Goal: Task Accomplishment & Management: Use online tool/utility

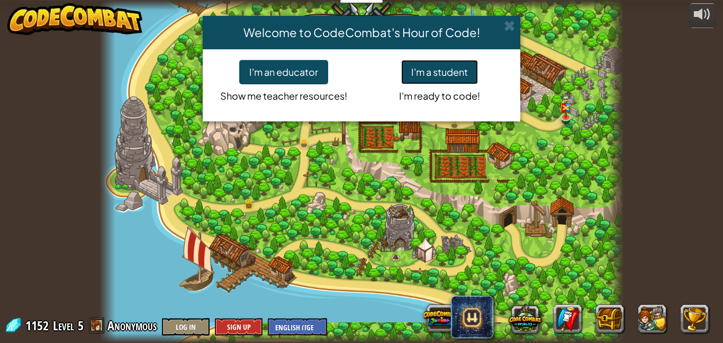
click at [449, 65] on button "I'm a student" at bounding box center [439, 72] width 77 height 24
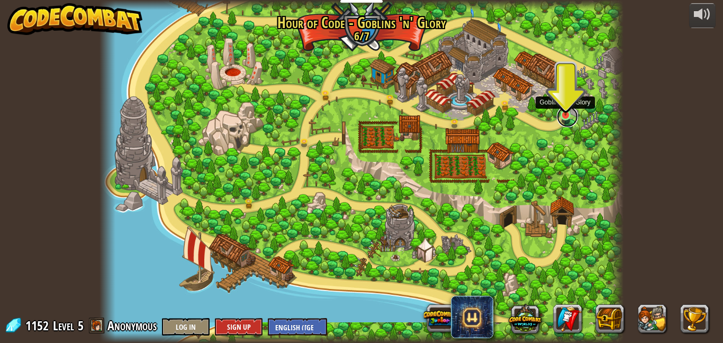
click at [571, 118] on link at bounding box center [567, 116] width 21 height 21
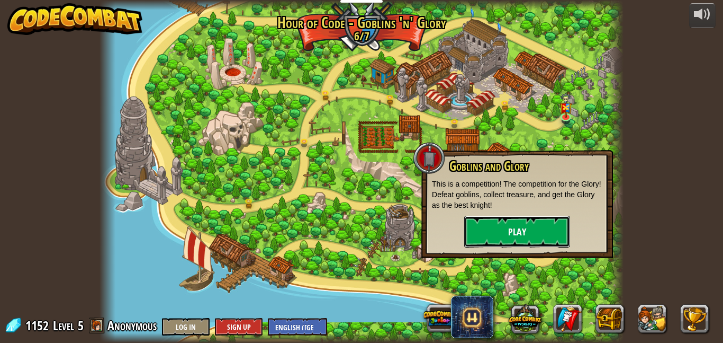
click at [542, 231] on button "Play" at bounding box center [517, 232] width 106 height 32
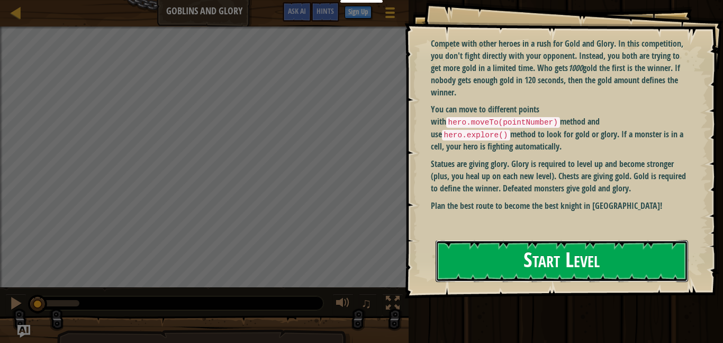
click at [490, 249] on button "Start Level" at bounding box center [562, 261] width 253 height 42
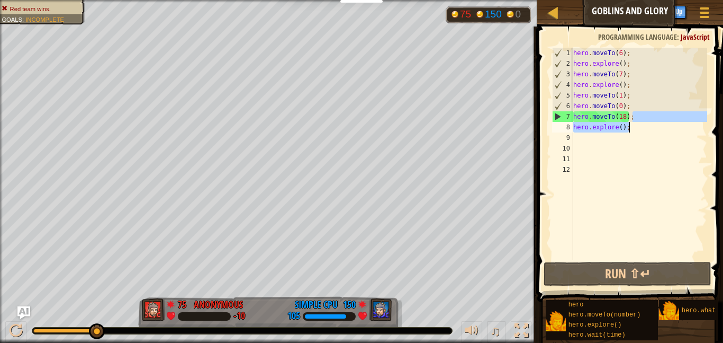
drag, startPoint x: 635, startPoint y: 118, endPoint x: 634, endPoint y: 129, distance: 11.2
click at [634, 129] on div "hero . moveTo ( 6 ) ; hero . explore ( ) ; hero . moveTo ( 7 ) ; hero . explore…" at bounding box center [639, 164] width 136 height 233
type textarea "hero.moveTo(18);"
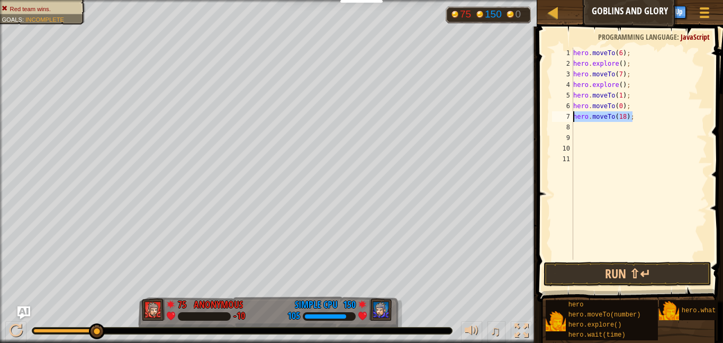
drag, startPoint x: 641, startPoint y: 120, endPoint x: 571, endPoint y: 117, distance: 70.0
click at [571, 117] on div "hero.moveTo(18); 1 2 3 4 5 6 7 8 9 10 11 hero . moveTo ( 6 ) ; hero . explore (…" at bounding box center [628, 154] width 157 height 212
click at [623, 279] on button "Run ⇧↵" at bounding box center [628, 274] width 168 height 24
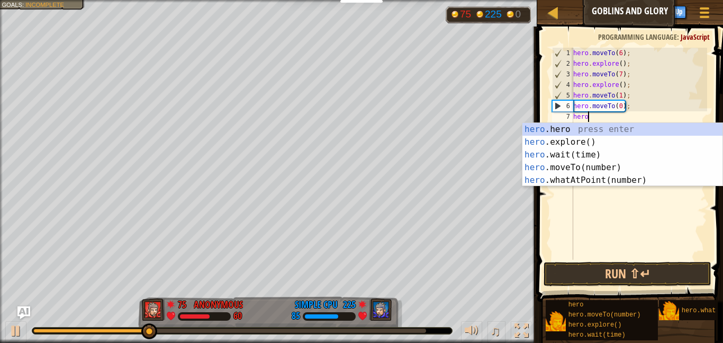
scroll to position [5, 2]
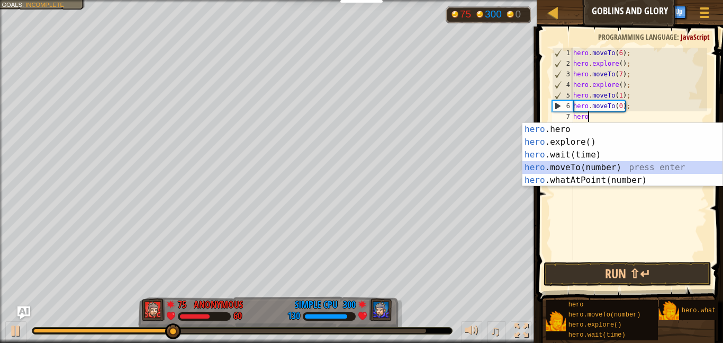
click at [608, 164] on div "hero .hero press enter hero .explore() press enter hero .wait(time) press enter…" at bounding box center [623, 167] width 200 height 89
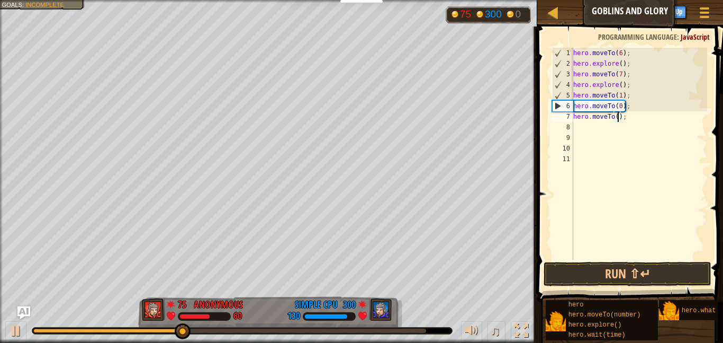
type textarea "hero.moveTo(6);"
click at [585, 126] on div "hero . moveTo ( 6 ) ; hero . explore ( ) ; hero . moveTo ( 7 ) ; hero . explore…" at bounding box center [639, 164] width 136 height 233
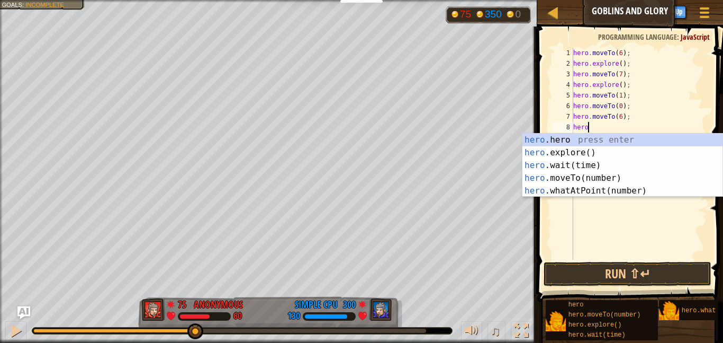
scroll to position [5, 2]
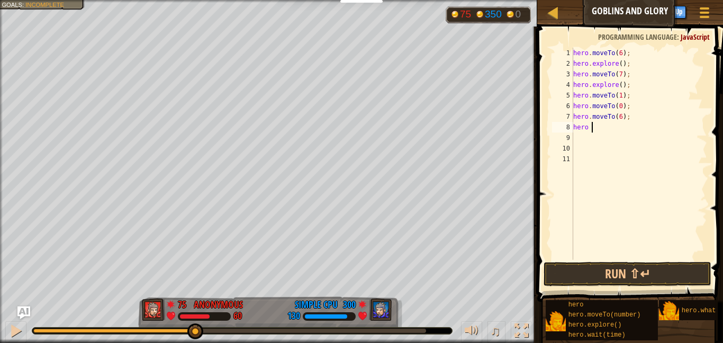
type textarea "hero"
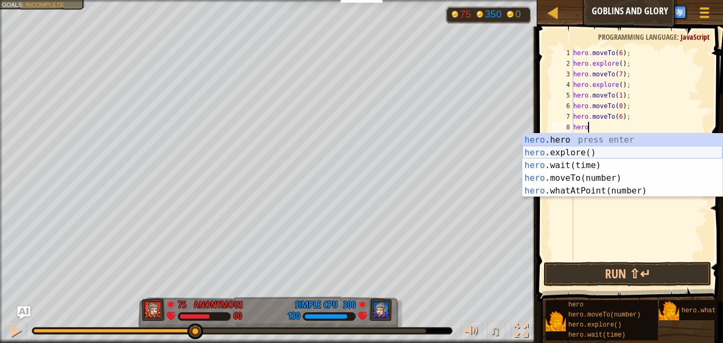
click at [595, 150] on div "hero .hero press enter hero .explore() press enter hero .wait(time) press enter…" at bounding box center [623, 177] width 200 height 89
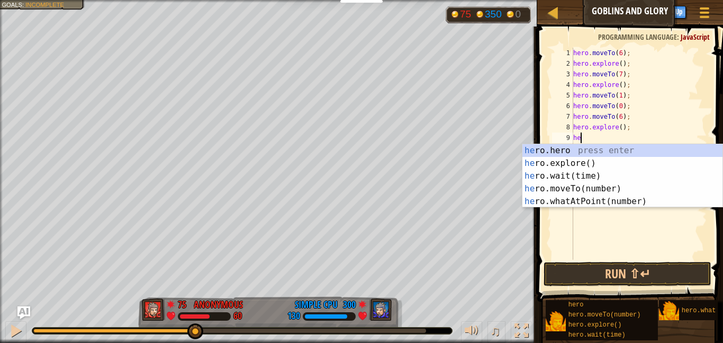
scroll to position [5, 1]
click at [589, 190] on div "her o.hero press enter her o.explore() press enter her o.wait(time) press enter…" at bounding box center [623, 188] width 200 height 89
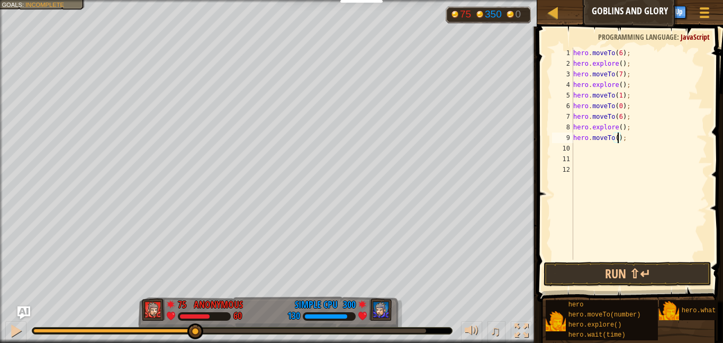
type textarea "hero.moveTo(7);"
click at [592, 150] on div "hero . moveTo ( 6 ) ; hero . explore ( ) ; hero . moveTo ( 7 ) ; hero . explore…" at bounding box center [639, 164] width 136 height 233
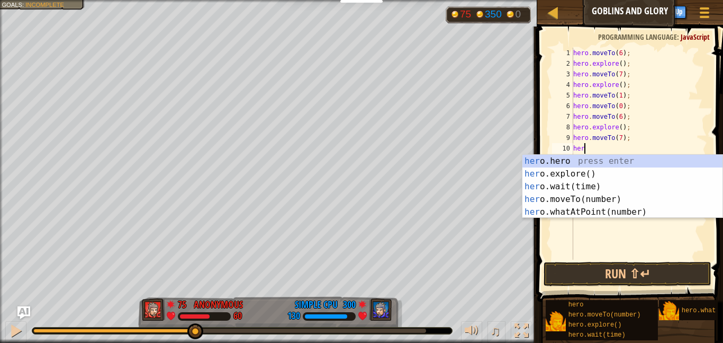
type textarea "hero"
click at [585, 171] on div "hero .hero press enter hero .explore() press enter hero .wait(time) press enter…" at bounding box center [623, 199] width 200 height 89
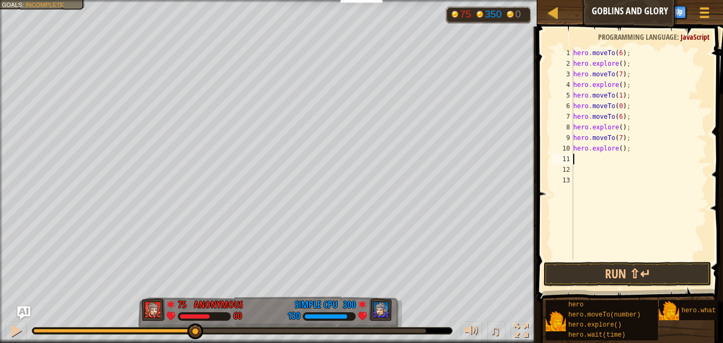
scroll to position [5, 0]
click at [574, 51] on div "hero . moveTo ( 6 ) ; hero . explore ( ) ; hero . moveTo ( 7 ) ; hero . explore…" at bounding box center [639, 164] width 136 height 233
type textarea "hero.moveTo(6);"
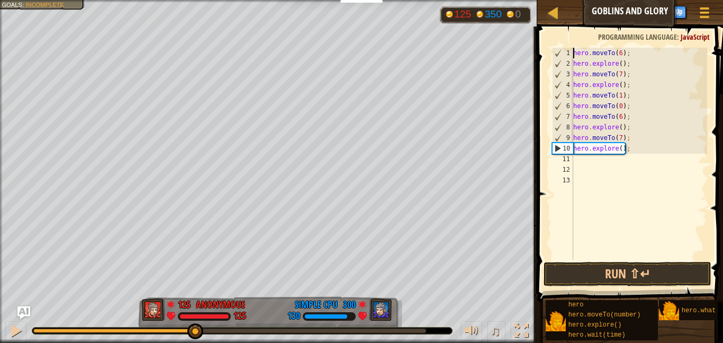
click at [583, 160] on div "hero . moveTo ( 6 ) ; hero . explore ( ) ; hero . moveTo ( 7 ) ; hero . explore…" at bounding box center [639, 164] width 136 height 233
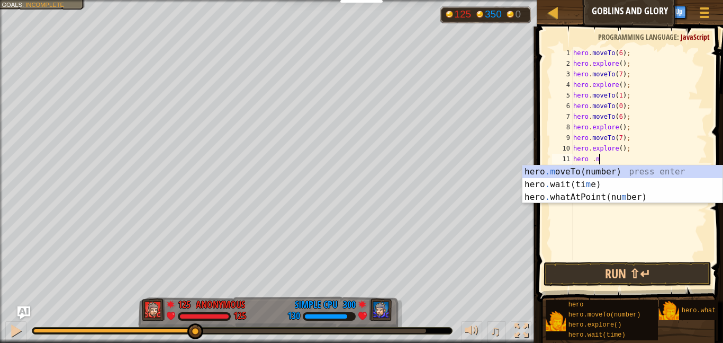
scroll to position [5, 3]
click at [591, 174] on div "hero .m oveTo(number) press enter hero . wait(ti m e) press enter hero . whatAt…" at bounding box center [623, 197] width 200 height 64
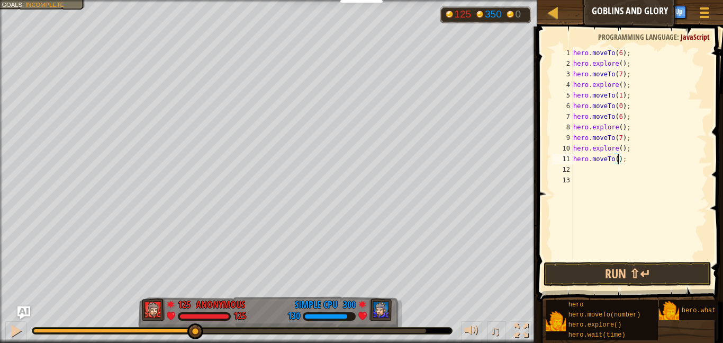
type textarea "hero.moveTo(6);"
click at [581, 166] on div "hero . moveTo ( 6 ) ; hero . explore ( ) ; hero . moveTo ( 7 ) ; hero . explore…" at bounding box center [639, 164] width 136 height 233
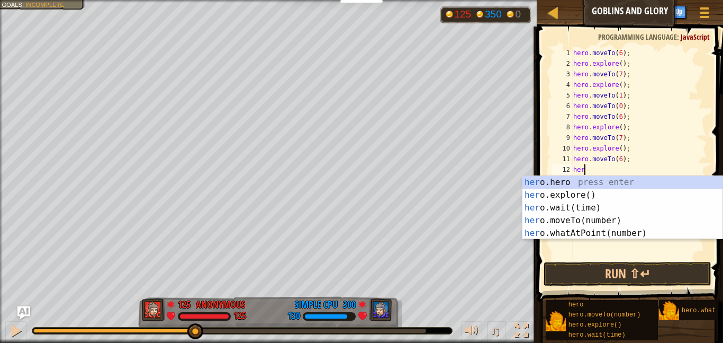
scroll to position [5, 2]
click at [602, 221] on div "hero .hero press enter hero .explore() press enter hero .wait(time) press enter…" at bounding box center [623, 220] width 200 height 89
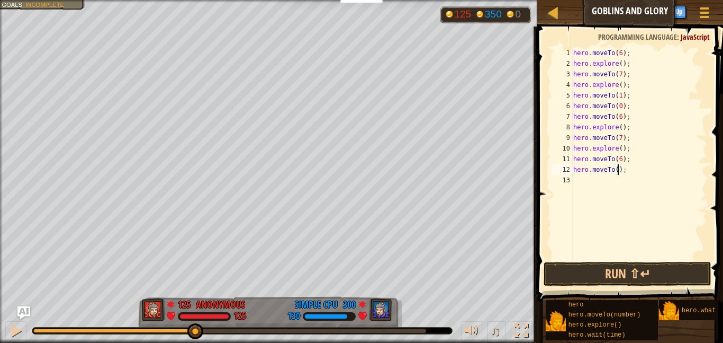
type textarea "hero.moveTo(0);"
click at [582, 181] on div "hero . moveTo ( 6 ) ; hero . explore ( ) ; hero . moveTo ( 7 ) ; hero . explore…" at bounding box center [639, 164] width 136 height 233
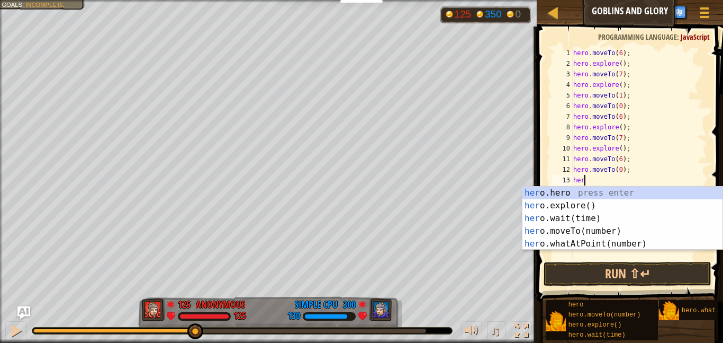
scroll to position [5, 2]
click at [578, 232] on div "hero .hero press enter hero .explore() press enter hero .wait(time) press enter…" at bounding box center [623, 230] width 200 height 89
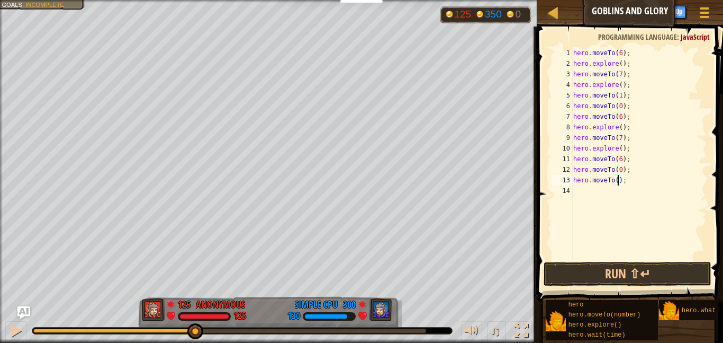
type textarea "hero.moveTo(6);"
click at [586, 190] on div "hero . moveTo ( 6 ) ; hero . explore ( ) ; hero . moveTo ( 7 ) ; hero . explore…" at bounding box center [639, 164] width 136 height 233
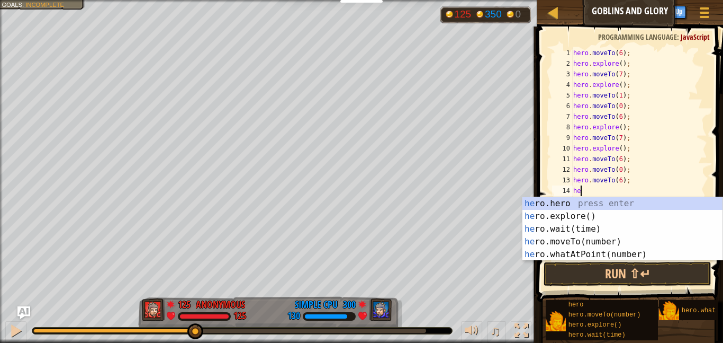
type textarea "her"
click at [586, 219] on div "her o.hero press enter her o.explore() press enter her o.wait(time) press enter…" at bounding box center [623, 241] width 200 height 89
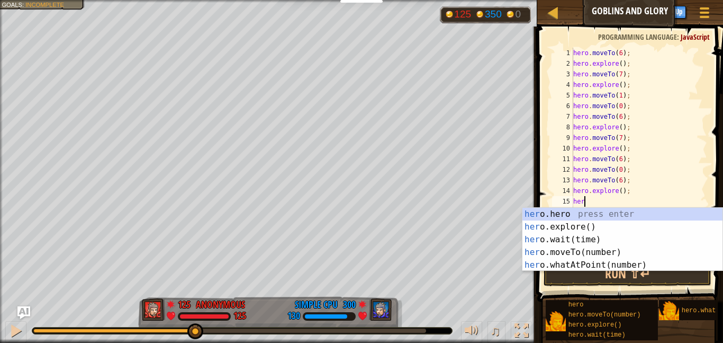
scroll to position [5, 2]
click at [590, 249] on div "hero .hero press enter hero .explore() press enter hero .wait(time) press enter…" at bounding box center [623, 252] width 200 height 89
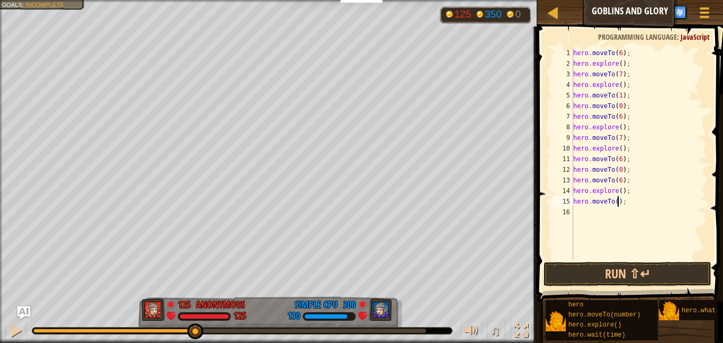
type textarea "hero.moveTo(7);"
click at [580, 209] on div "hero . moveTo ( 6 ) ; hero . explore ( ) ; hero . moveTo ( 7 ) ; hero . explore…" at bounding box center [639, 164] width 136 height 233
click at [649, 211] on div "hero . moveTo ( 6 ) ; hero . explore ( ) ; hero . moveTo ( 7 ) ; hero . explore…" at bounding box center [639, 164] width 136 height 233
click at [593, 214] on div "hero . moveTo ( 6 ) ; hero . explore ( ) ; hero . moveTo ( 7 ) ; hero . explore…" at bounding box center [639, 164] width 136 height 233
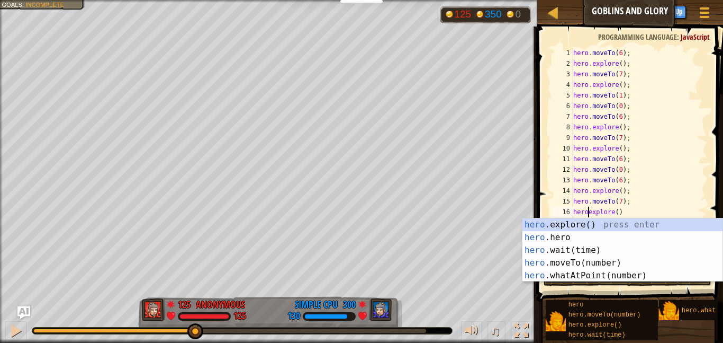
scroll to position [5, 6]
click at [579, 223] on div "hero .explore() press enter hero .hero press enter hero .wait(time) press enter…" at bounding box center [623, 262] width 200 height 89
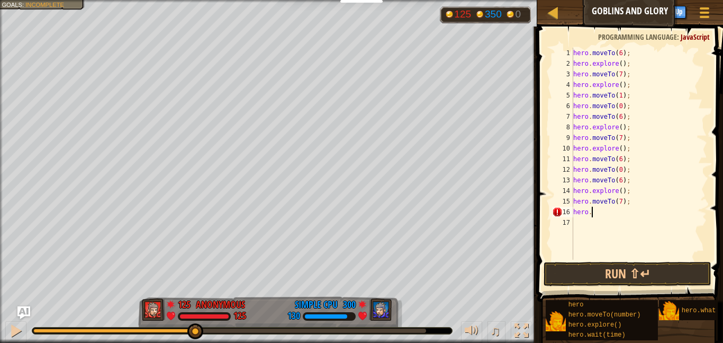
type textarea "hero.e"
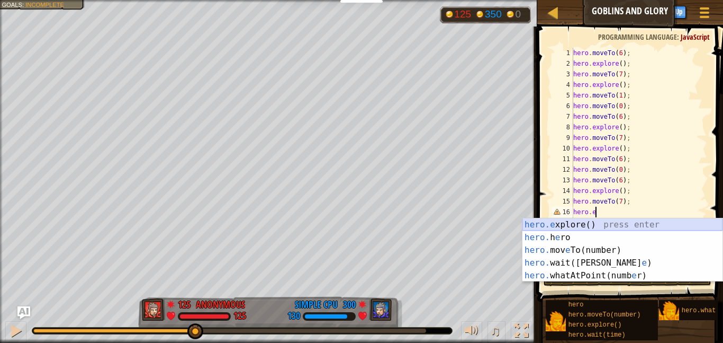
click at [584, 224] on div "hero.e xplore() press enter hero. h e ro press enter hero. mov e To(number) pre…" at bounding box center [623, 262] width 200 height 89
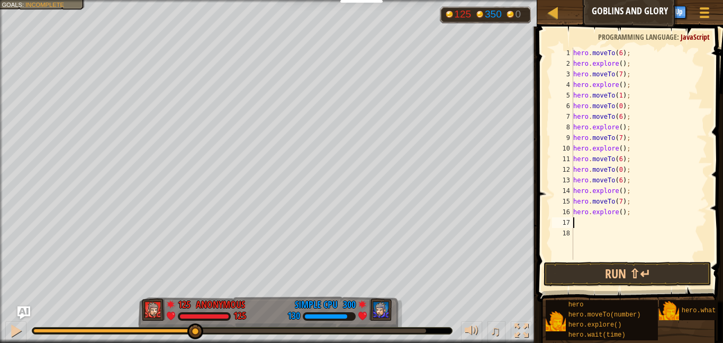
scroll to position [5, 0]
click at [618, 271] on button "Run ⇧↵" at bounding box center [628, 274] width 168 height 24
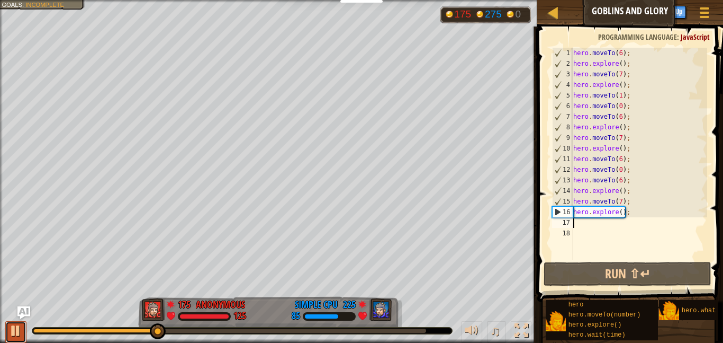
click at [16, 329] on div at bounding box center [16, 331] width 14 height 14
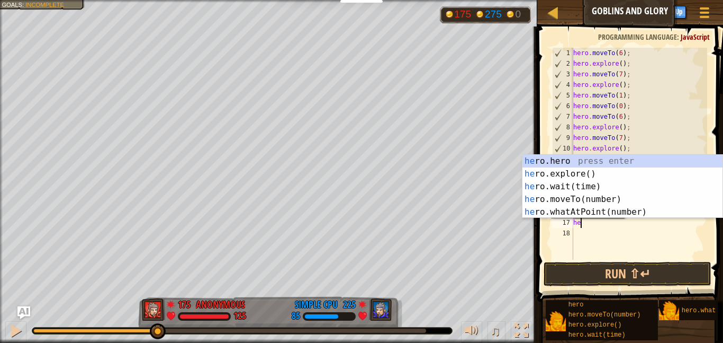
scroll to position [5, 2]
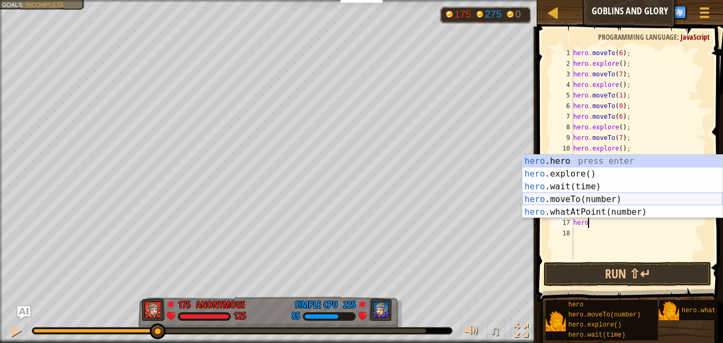
click at [634, 202] on div "hero .hero press enter hero .explore() press enter hero .wait(time) press enter…" at bounding box center [623, 199] width 200 height 89
type textarea "hero.moveTo(1);"
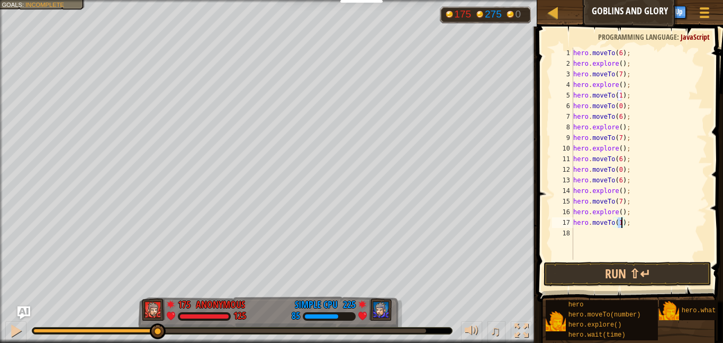
click at [588, 228] on div "hero . moveTo ( 6 ) ; hero . explore ( ) ; hero . moveTo ( 7 ) ; hero . explore…" at bounding box center [639, 164] width 136 height 233
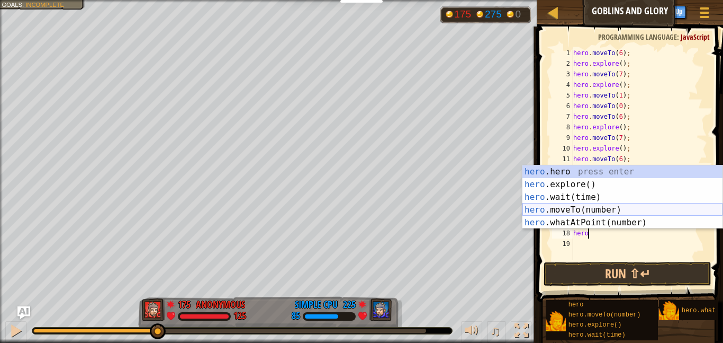
click at [624, 212] on div "hero .hero press enter hero .explore() press enter hero .wait(time) press enter…" at bounding box center [623, 209] width 200 height 89
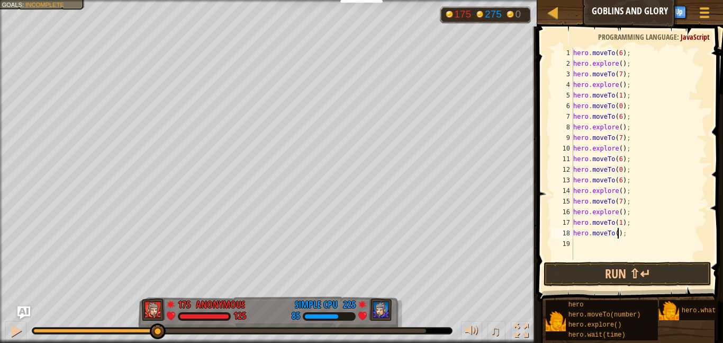
type textarea "hero.moveTo(7);"
click at [581, 242] on div "hero . moveTo ( 6 ) ; hero . explore ( ) ; hero . moveTo ( 7 ) ; hero . explore…" at bounding box center [639, 164] width 136 height 233
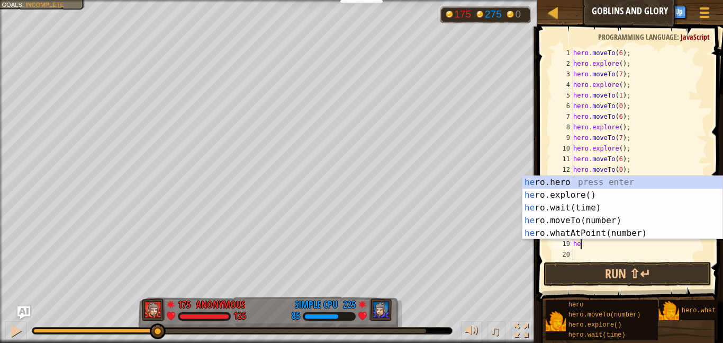
type textarea "hero"
click at [617, 198] on div "hero .hero press enter hero .explore() press enter hero .wait(time) press enter…" at bounding box center [623, 220] width 200 height 89
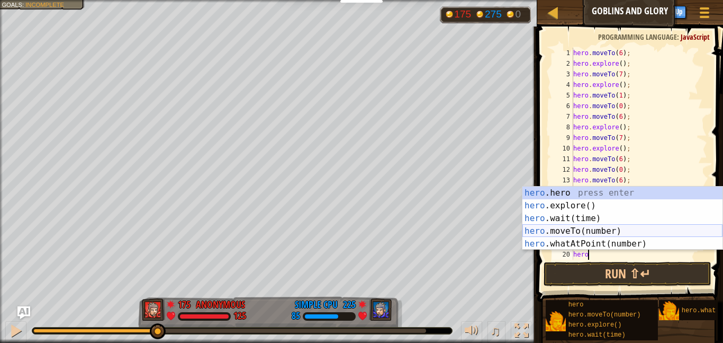
click at [595, 227] on div "hero .hero press enter hero .explore() press enter hero .wait(time) press enter…" at bounding box center [623, 230] width 200 height 89
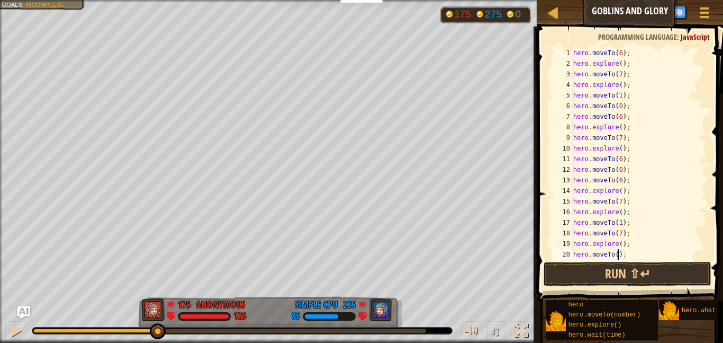
type textarea "hero.moveTo(6);"
click at [633, 249] on div "hero . moveTo ( 6 ) ; hero . explore ( ) ; hero . moveTo ( 7 ) ; hero . explore…" at bounding box center [639, 164] width 136 height 233
click at [602, 250] on div "hero . explore ( ) ; hero . moveTo ( 7 ) ; hero . explore ( ) ; hero . moveTo (…" at bounding box center [639, 164] width 136 height 233
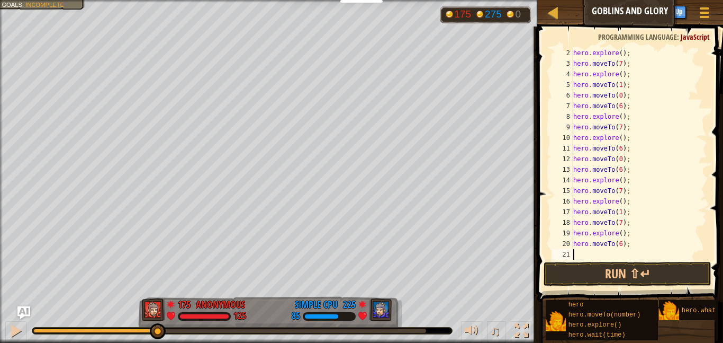
scroll to position [5, 0]
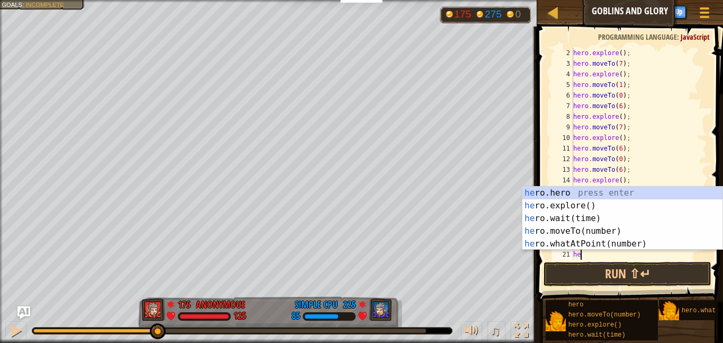
type textarea "hero"
click at [623, 202] on div "hero .hero press enter hero .explore() press enter hero .wait(time) press enter…" at bounding box center [623, 230] width 200 height 89
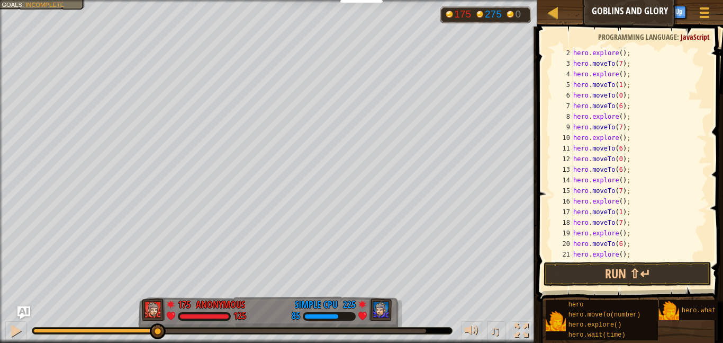
scroll to position [5, 0]
click at [641, 250] on div "hero . explore ( ) ; hero . moveTo ( 7 ) ; hero . explore ( ) ; hero . moveTo (…" at bounding box center [639, 164] width 136 height 233
type textarea "hero.explore();"
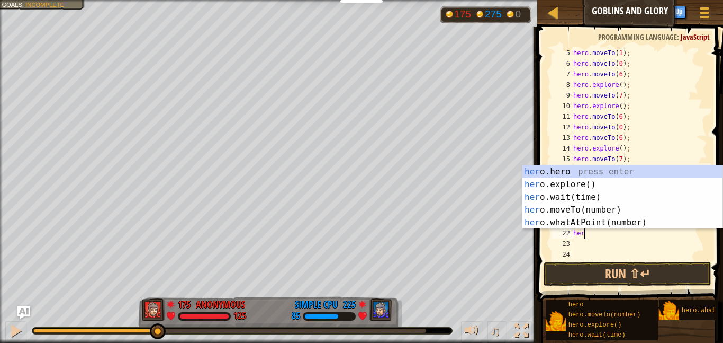
scroll to position [5, 2]
click at [647, 232] on div "hero . moveTo ( 1 ) ; hero . moveTo ( 0 ) ; hero . moveTo ( 6 ) ; hero . explor…" at bounding box center [639, 164] width 136 height 233
click at [616, 212] on div "hero . hero press enter hero . explore() press enter hero . wait(time) press en…" at bounding box center [623, 209] width 200 height 89
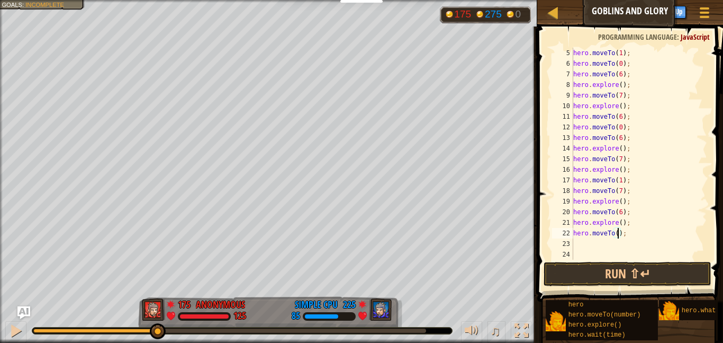
type textarea "hero.moveTo(0);"
click at [577, 244] on div "hero . moveTo ( 1 ) ; hero . moveTo ( 0 ) ; hero . moveTo ( 6 ) ; hero . explor…" at bounding box center [639, 164] width 136 height 233
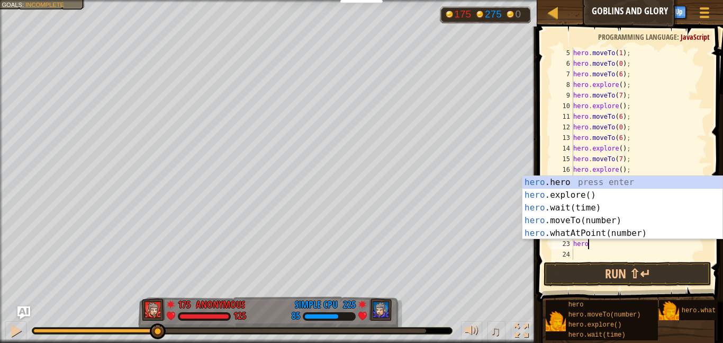
scroll to position [5, 2]
click at [601, 214] on div "hero .hero press enter hero .explore() press enter hero .wait(time) press enter…" at bounding box center [623, 220] width 200 height 89
type textarea "hero.moveTo(1);"
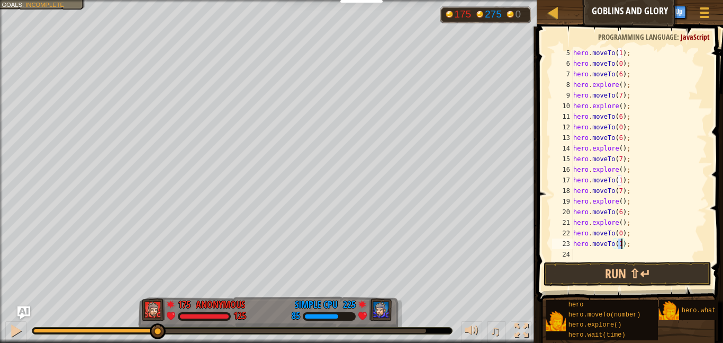
click at [592, 250] on div "hero . moveTo ( 1 ) ; hero . moveTo ( 0 ) ; hero . moveTo ( 6 ) ; hero . explor…" at bounding box center [639, 164] width 136 height 233
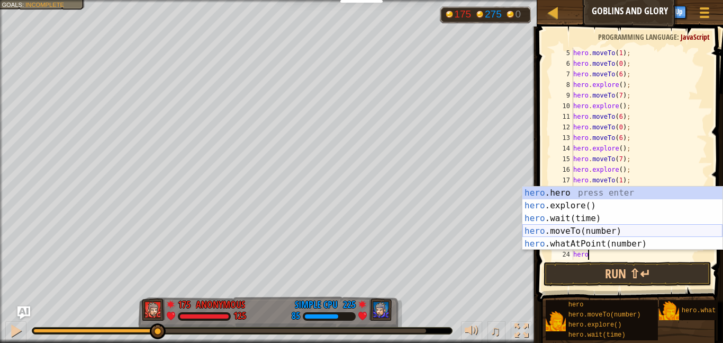
click at [606, 231] on div "hero .hero press enter hero .explore() press enter hero .wait(time) press enter…" at bounding box center [623, 230] width 200 height 89
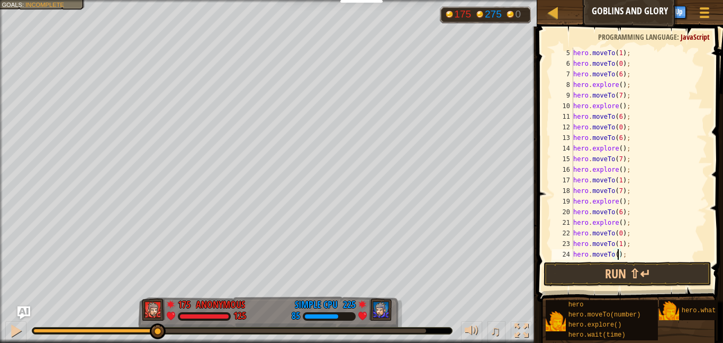
type textarea "hero.moveTo(7);"
click at [592, 248] on div "hero . moveTo ( 0 ) ; hero . moveTo ( 6 ) ; hero . explore ( ) ; hero . moveTo …" at bounding box center [639, 164] width 136 height 233
click at [589, 251] on div "hero . moveTo ( 0 ) ; hero . moveTo ( 6 ) ; hero . explore ( ) ; hero . moveTo …" at bounding box center [639, 164] width 136 height 233
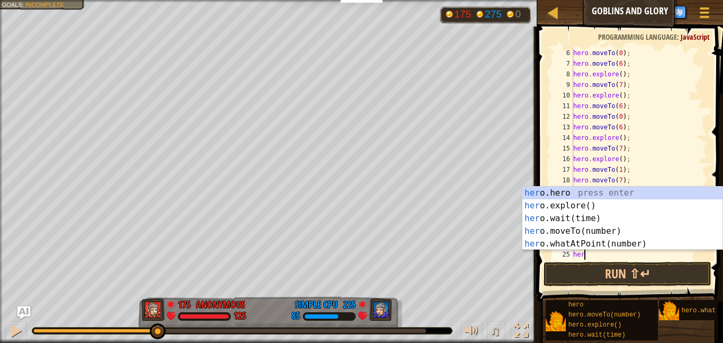
type textarea "hero"
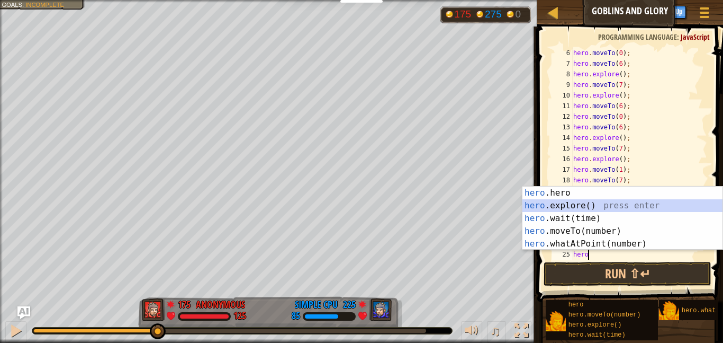
click at [598, 204] on div "hero .hero press enter hero .explore() press enter hero .wait(time) press enter…" at bounding box center [623, 230] width 200 height 89
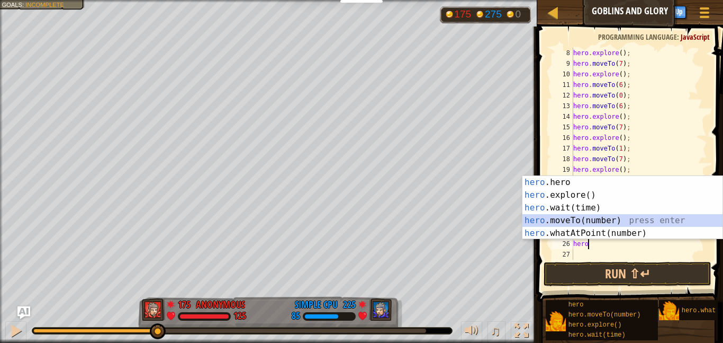
click at [607, 218] on div "hero .hero press enter hero .explore() press enter hero .wait(time) press enter…" at bounding box center [623, 220] width 200 height 89
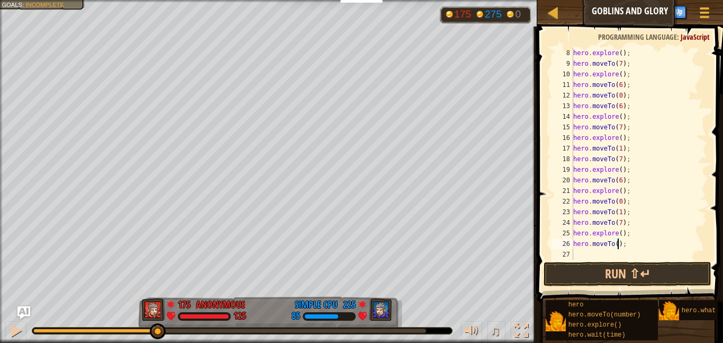
type textarea "hero.moveTo(6);"
click at [584, 254] on div "hero . explore ( ) ; hero . moveTo ( 7 ) ; hero . explore ( ) ; hero . moveTo (…" at bounding box center [639, 164] width 136 height 233
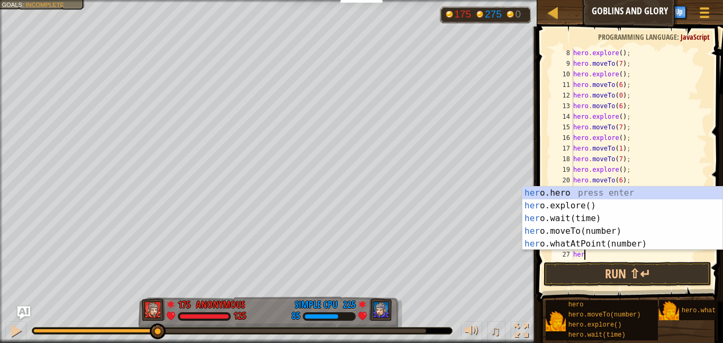
scroll to position [5, 2]
type textarea "hero"
click at [602, 208] on div "hero .hero press enter hero .explore() press enter hero .wait(time) press enter…" at bounding box center [623, 230] width 200 height 89
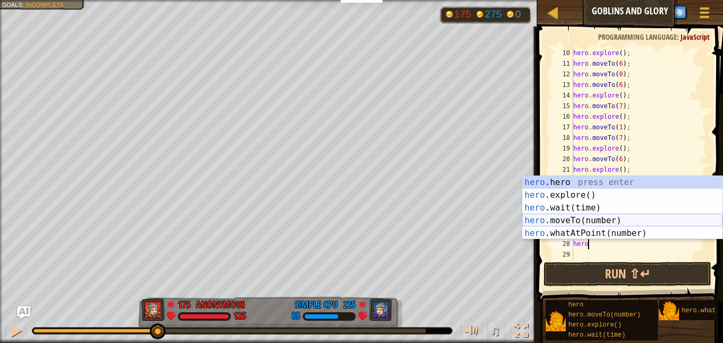
click at [611, 221] on div "hero .hero press enter hero .explore() press enter hero .wait(time) press enter…" at bounding box center [623, 220] width 200 height 89
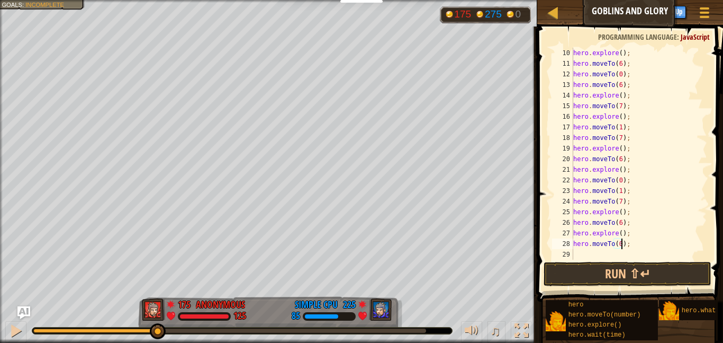
scroll to position [5, 7]
type textarea "hero.moveTo(0);"
click at [629, 270] on button "Run ⇧↵" at bounding box center [628, 274] width 168 height 24
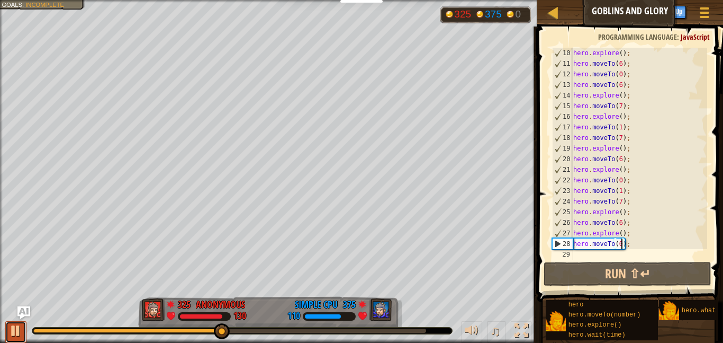
click at [19, 329] on div at bounding box center [16, 331] width 14 height 14
